Goal: Check status: Check status

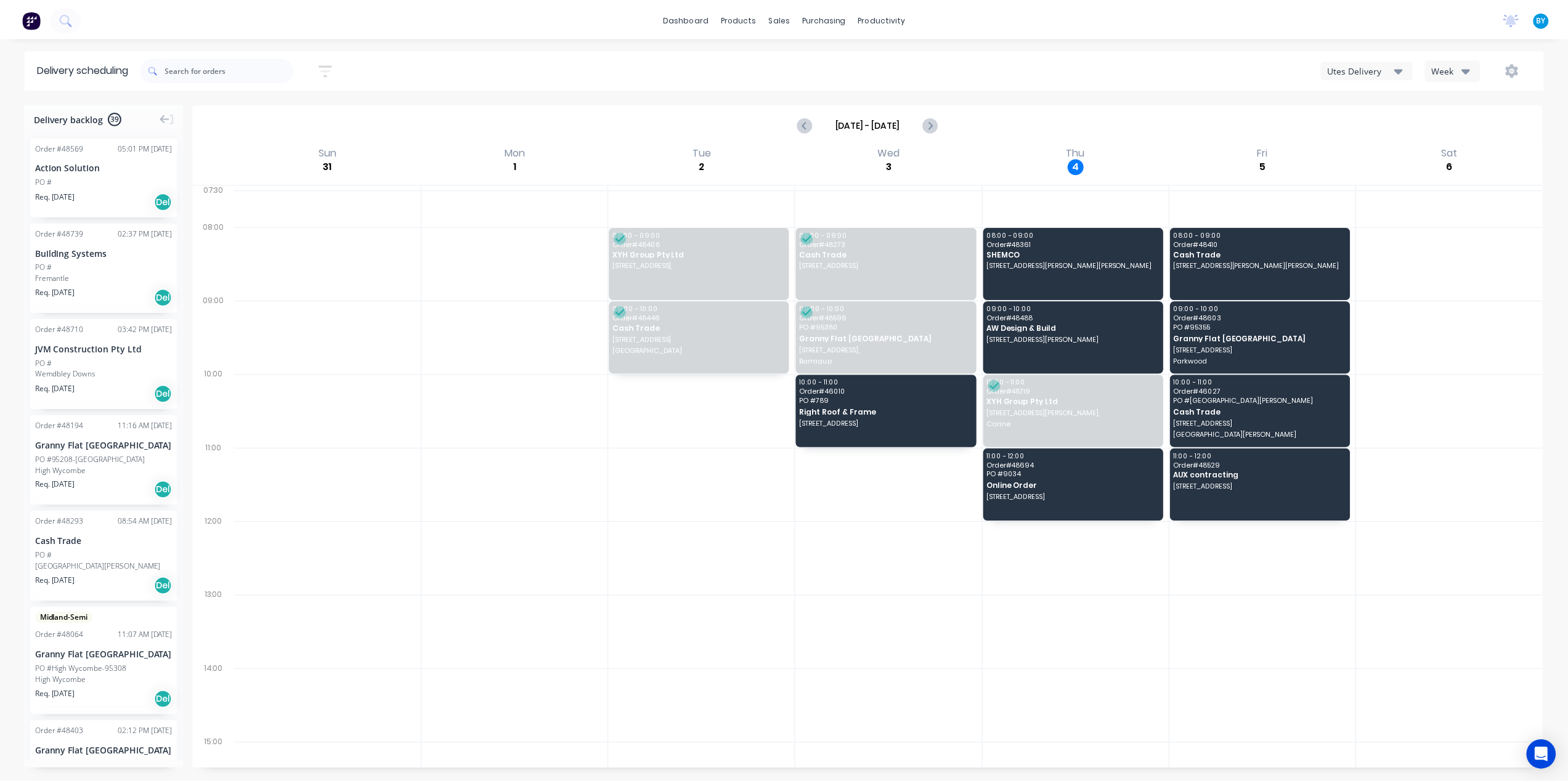
scroll to position [1439, 0]
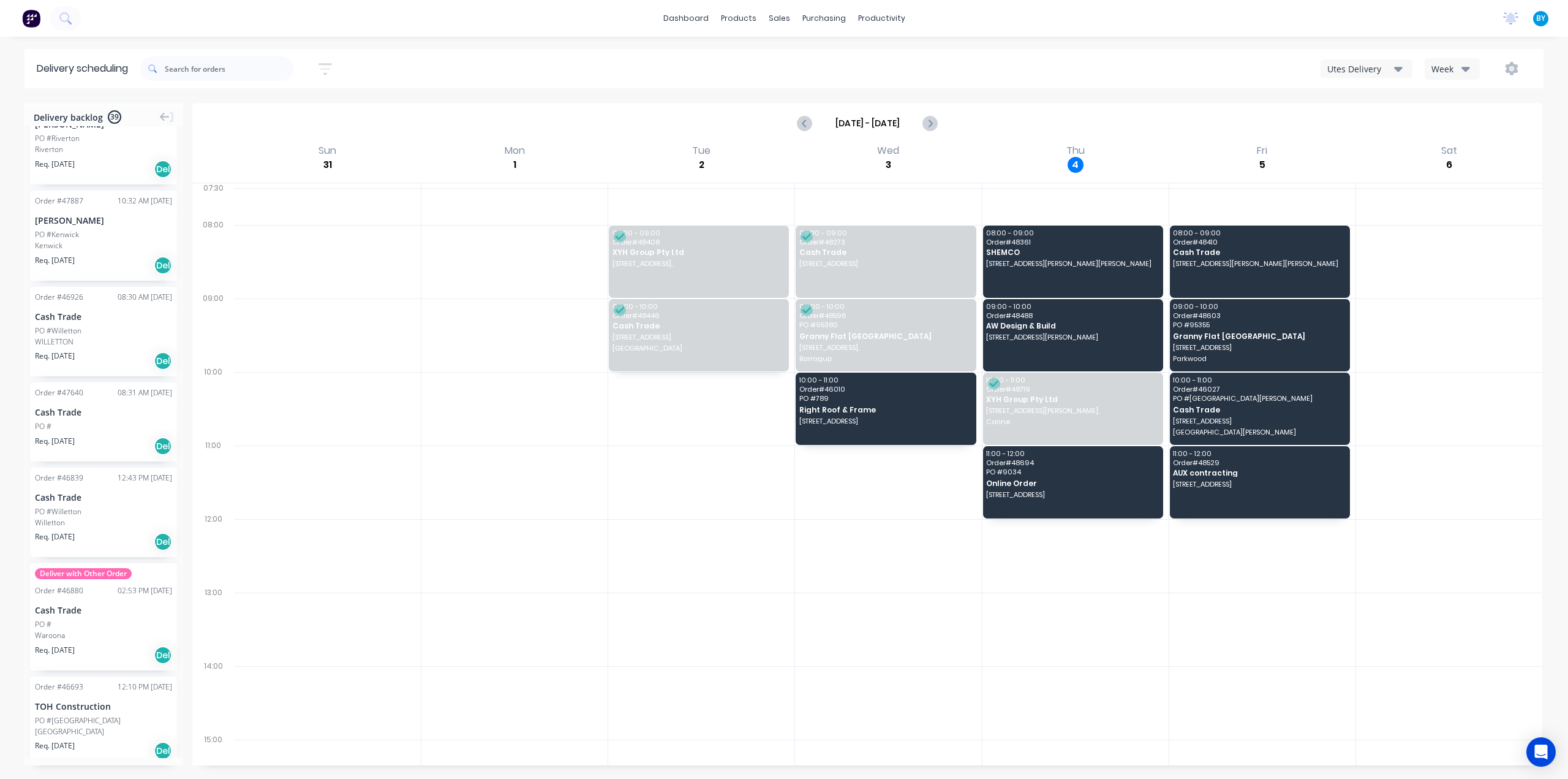
click at [28, 20] on img at bounding box center [31, 19] width 19 height 19
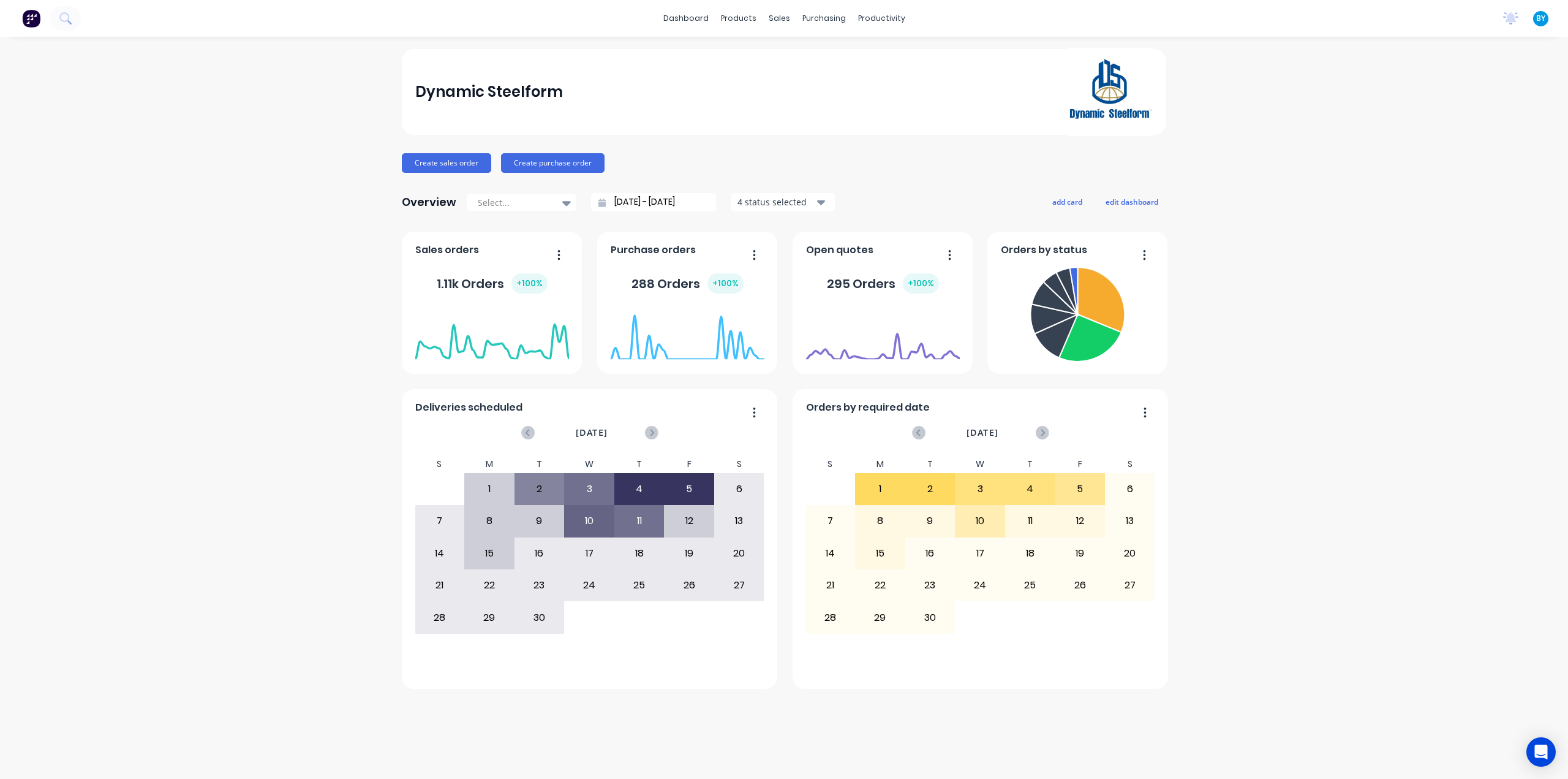
click at [1501, 321] on div "Dynamic Steelform Create sales order Create purchase order Overview Select... […" at bounding box center [784, 407] width 1568 height 718
click at [781, 18] on div "sales" at bounding box center [779, 19] width 34 height 19
click at [799, 63] on link "Sales Orders" at bounding box center [845, 58] width 163 height 24
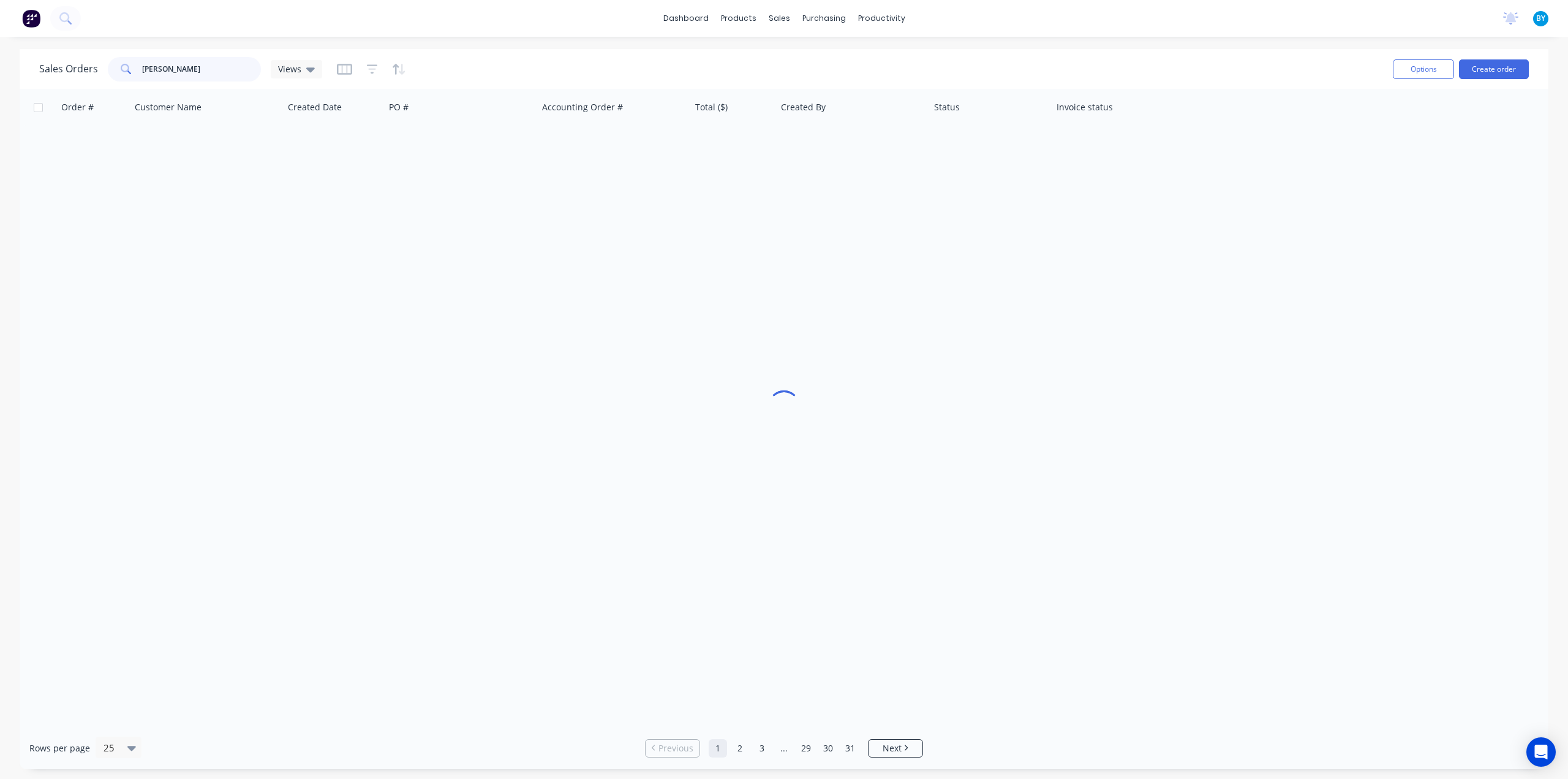
drag, startPoint x: 214, startPoint y: 69, endPoint x: 52, endPoint y: 67, distance: 162.0
click at [52, 67] on div "Sales Orders [PERSON_NAME] Views" at bounding box center [180, 69] width 283 height 24
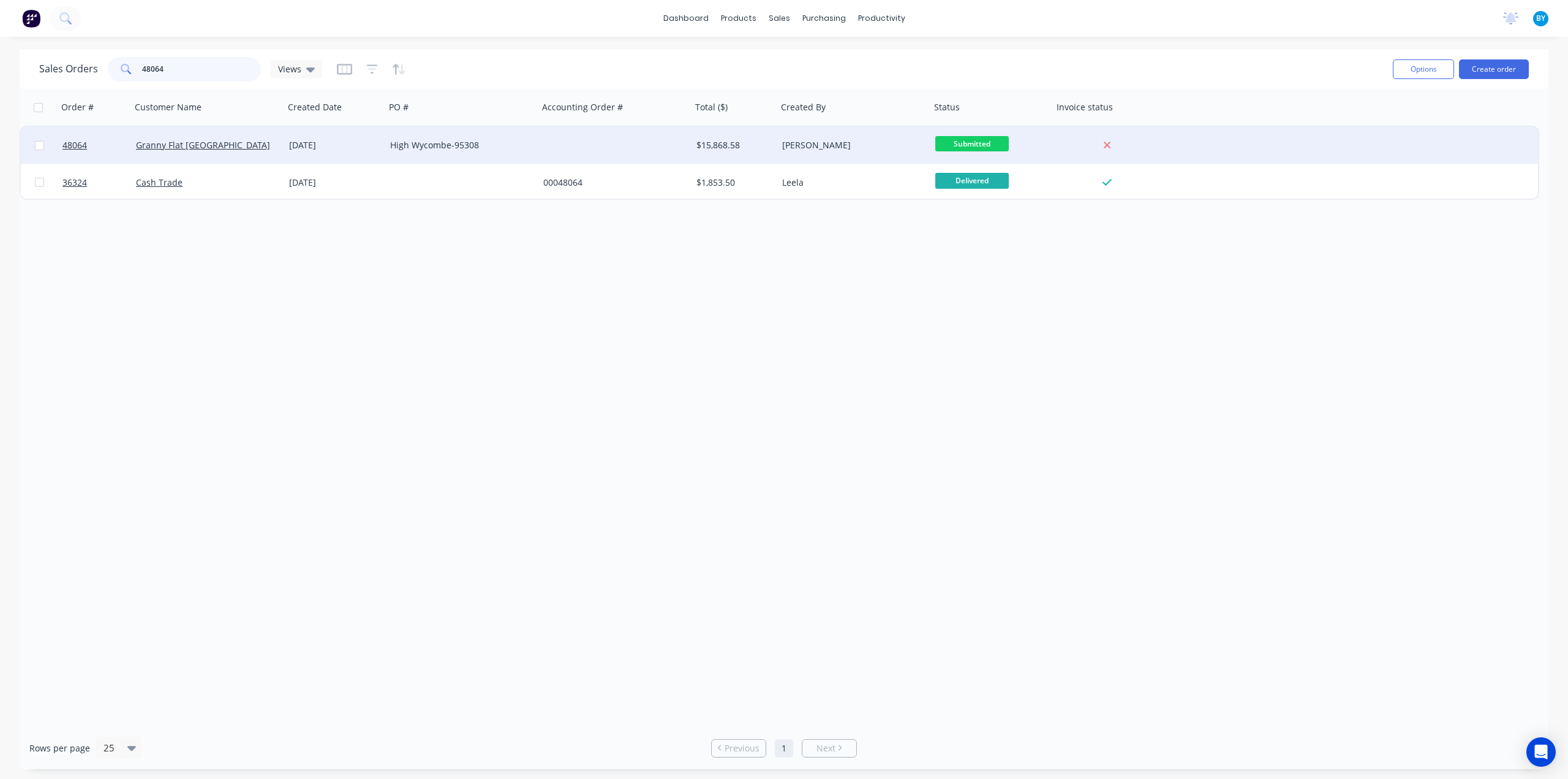
type input "48064"
click at [245, 151] on div "Granny Flat [GEOGRAPHIC_DATA]" at bounding box center [208, 145] width 153 height 37
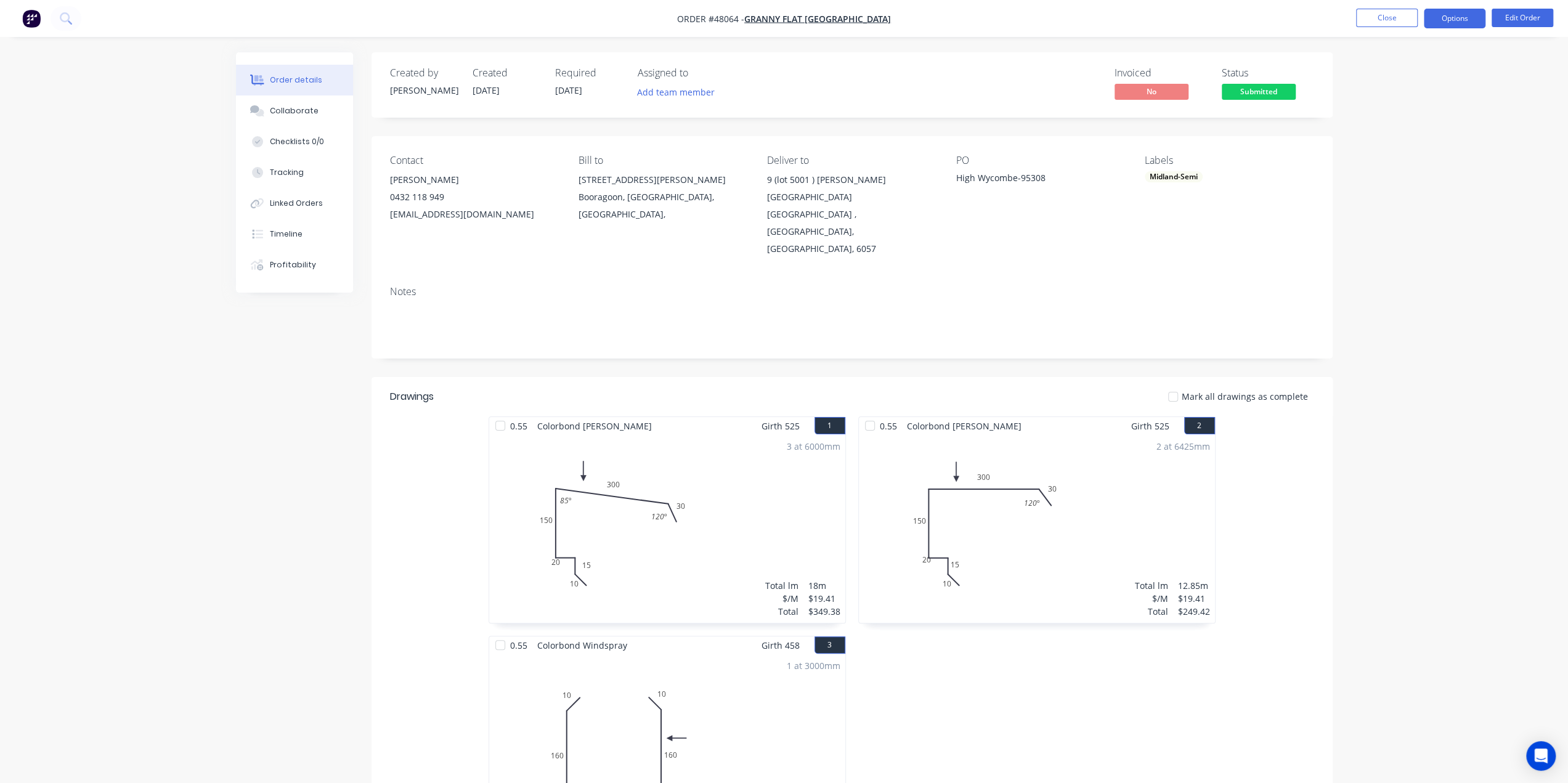
click at [1454, 21] on button "Options" at bounding box center [1454, 19] width 62 height 20
click at [1418, 174] on div "Delivery Docket" at bounding box center [1418, 173] width 114 height 18
click at [1407, 126] on div "Without pricing" at bounding box center [1418, 124] width 114 height 18
click at [303, 199] on div "Linked Orders" at bounding box center [297, 203] width 53 height 11
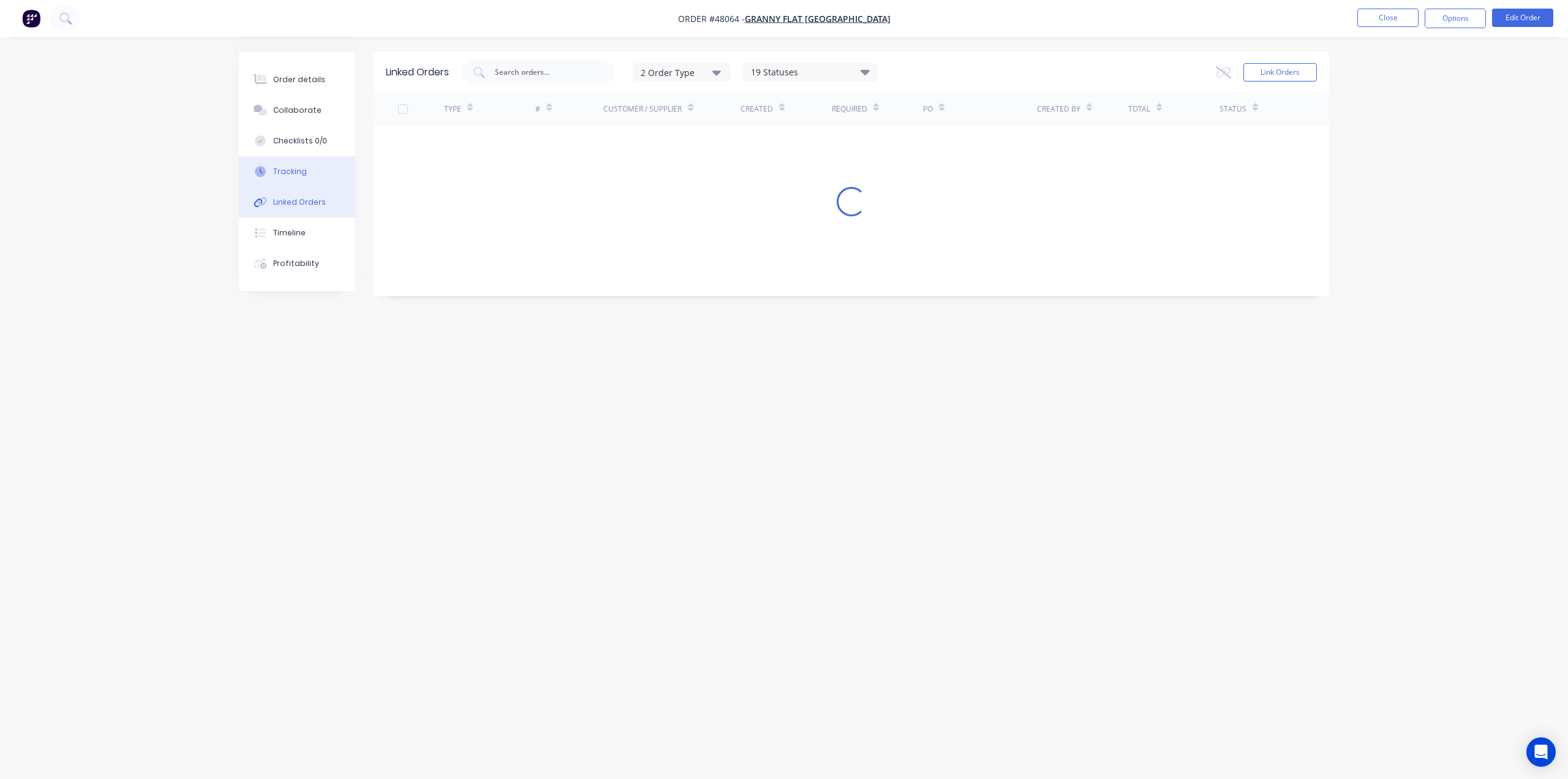
click at [305, 171] on button "Tracking" at bounding box center [297, 171] width 116 height 30
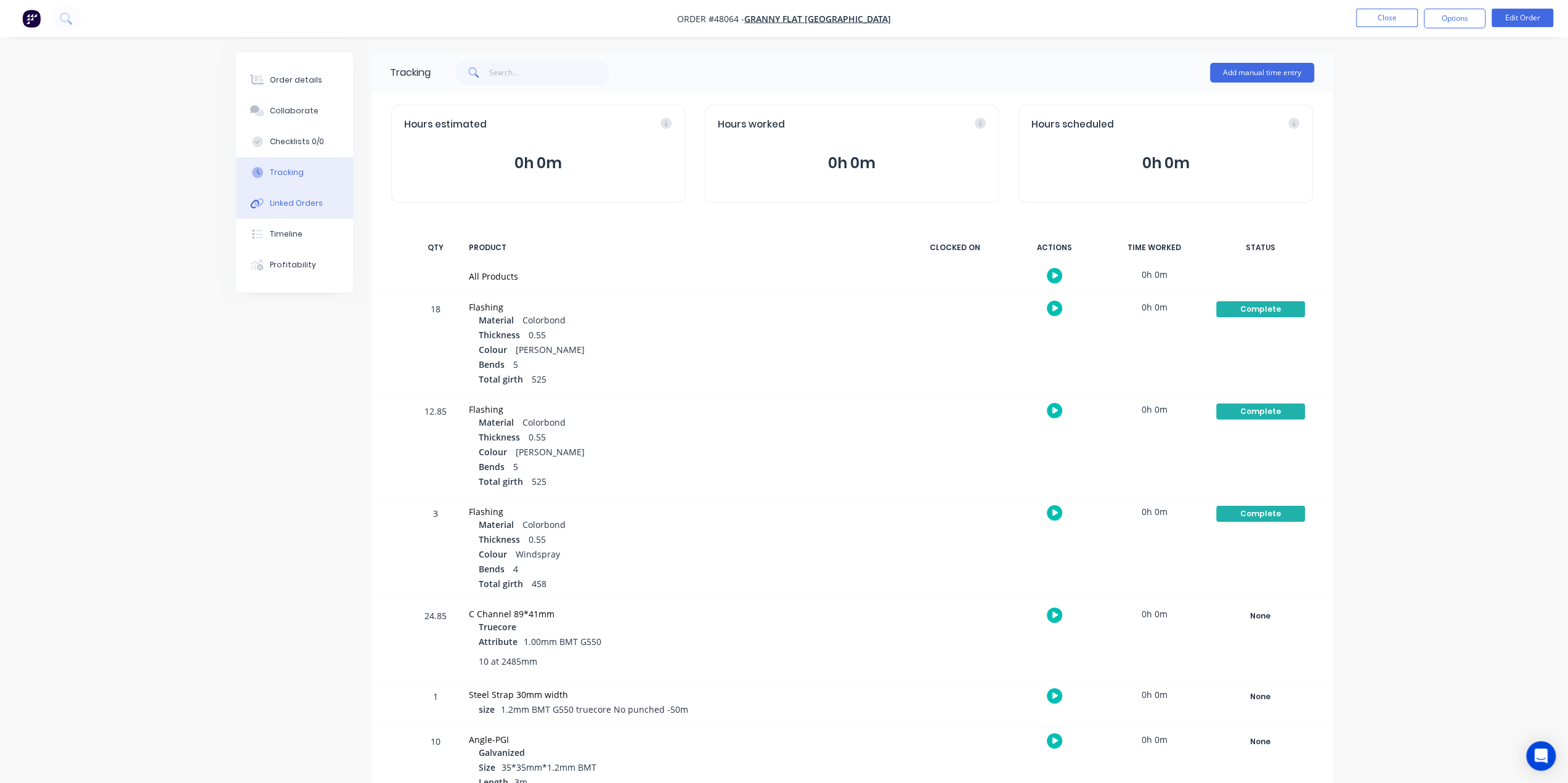
click at [313, 205] on div "Linked Orders" at bounding box center [297, 203] width 53 height 11
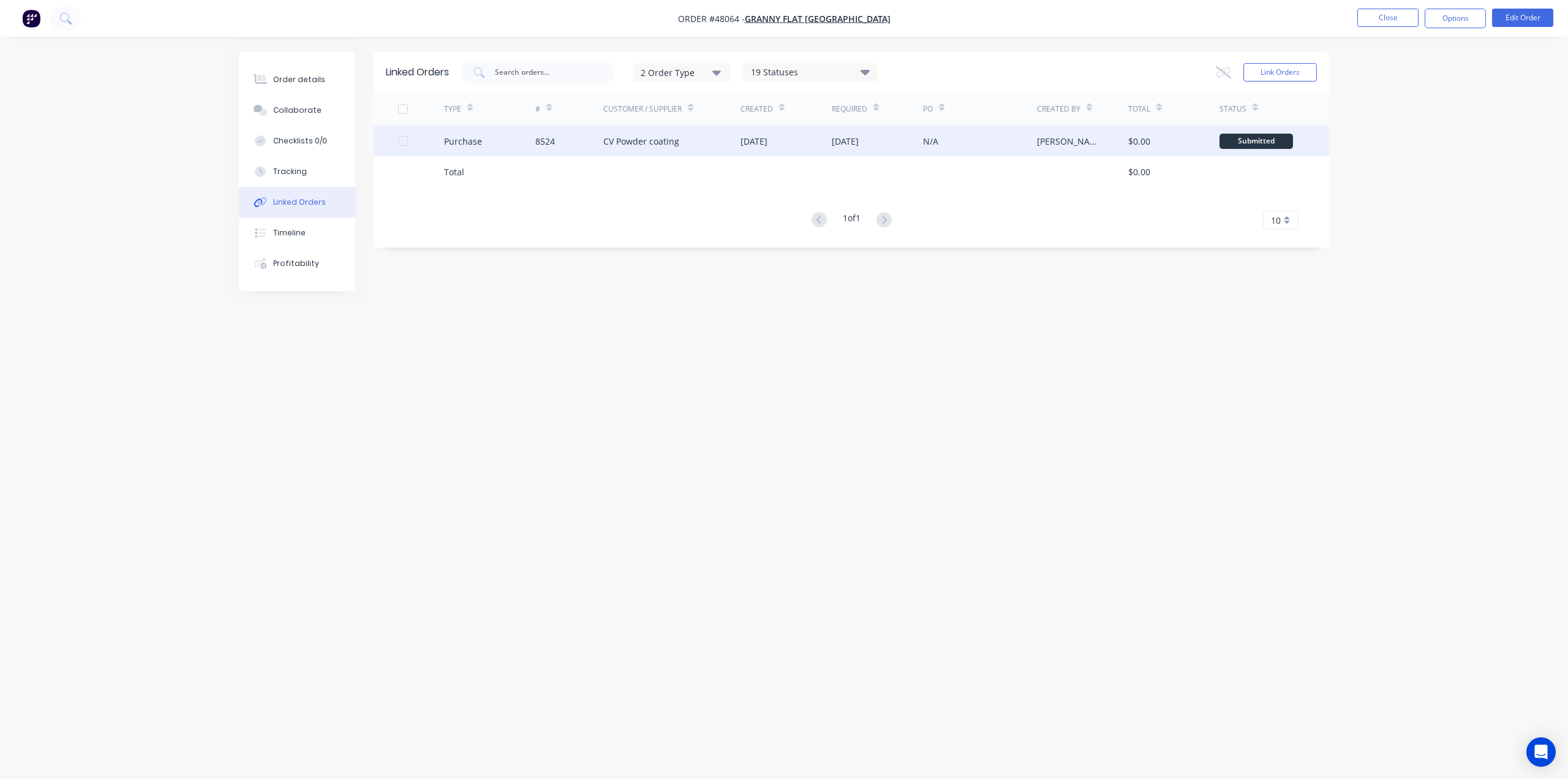
click at [699, 138] on div "CV Powder coating" at bounding box center [672, 141] width 137 height 30
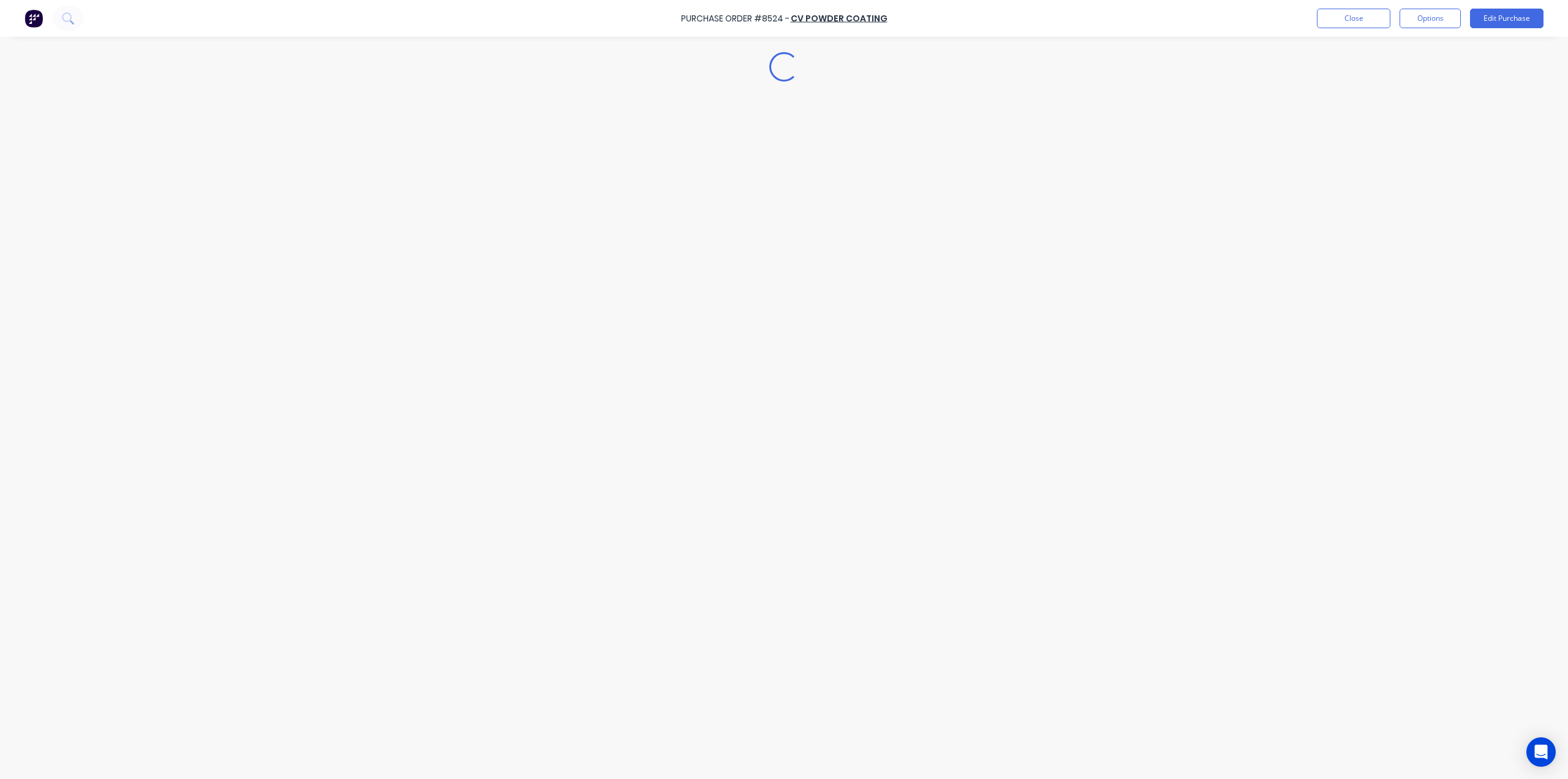
type textarea "x"
